Goal: Obtain resource: Download file/media

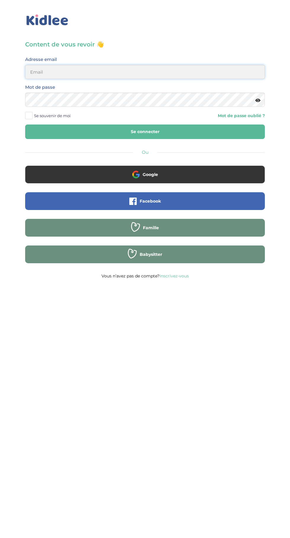
click at [205, 72] on input "email" at bounding box center [145, 72] width 240 height 14
type input "mohagahlouz@gmail.com"
click at [25, 124] on button "Se connecter" at bounding box center [145, 131] width 240 height 14
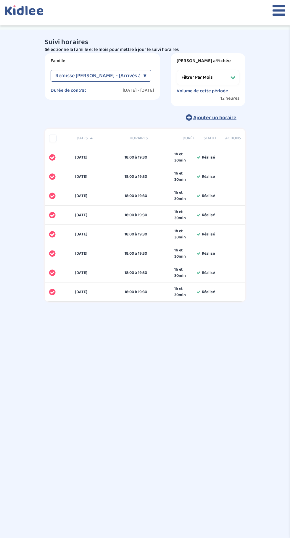
select select "février 2025"
click at [274, 10] on icon at bounding box center [278, 10] width 13 height 15
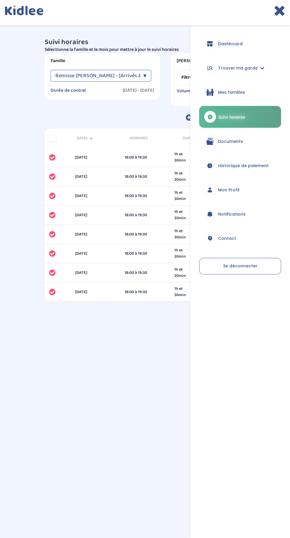
click at [244, 148] on link "Documents" at bounding box center [240, 141] width 82 height 21
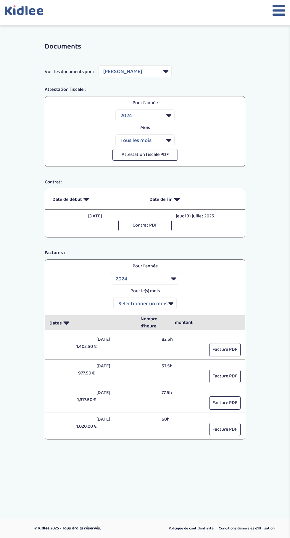
select select "5557"
select select "2024"
click at [163, 156] on button "Attestation fiscale PDF" at bounding box center [144, 155] width 65 height 12
click at [157, 229] on button "Contrat PDF" at bounding box center [144, 226] width 53 height 12
click at [148, 69] on select "Filtrer par Famille Sergent Diane Remisse Catherine" at bounding box center [134, 71] width 73 height 12
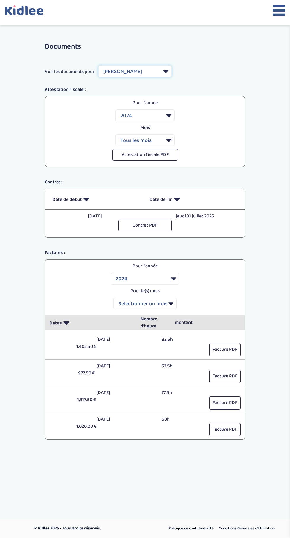
select select "7249"
click at [98, 65] on select "Filtrer par Famille Sergent Diane Remisse Catherine" at bounding box center [134, 71] width 73 height 12
select select "2025"
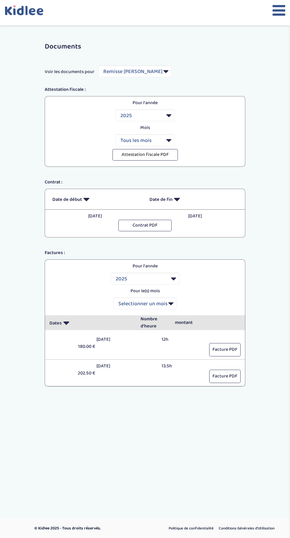
click at [165, 157] on button "Attestation fiscale PDF" at bounding box center [144, 155] width 65 height 12
click at [276, 13] on icon at bounding box center [278, 10] width 13 height 15
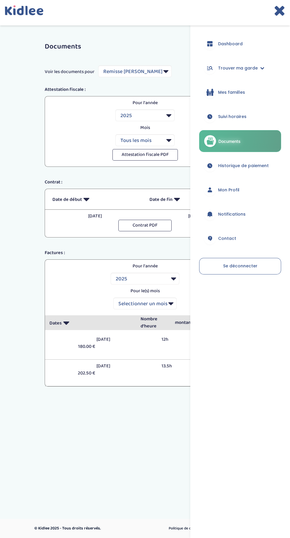
click at [239, 94] on span "Mes familles" at bounding box center [231, 92] width 27 height 6
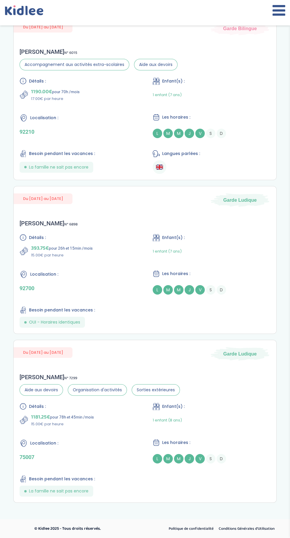
scroll to position [45, 0]
click at [221, 403] on div "Enfant(s) :" at bounding box center [212, 405] width 118 height 7
